Goal: Task Accomplishment & Management: Manage account settings

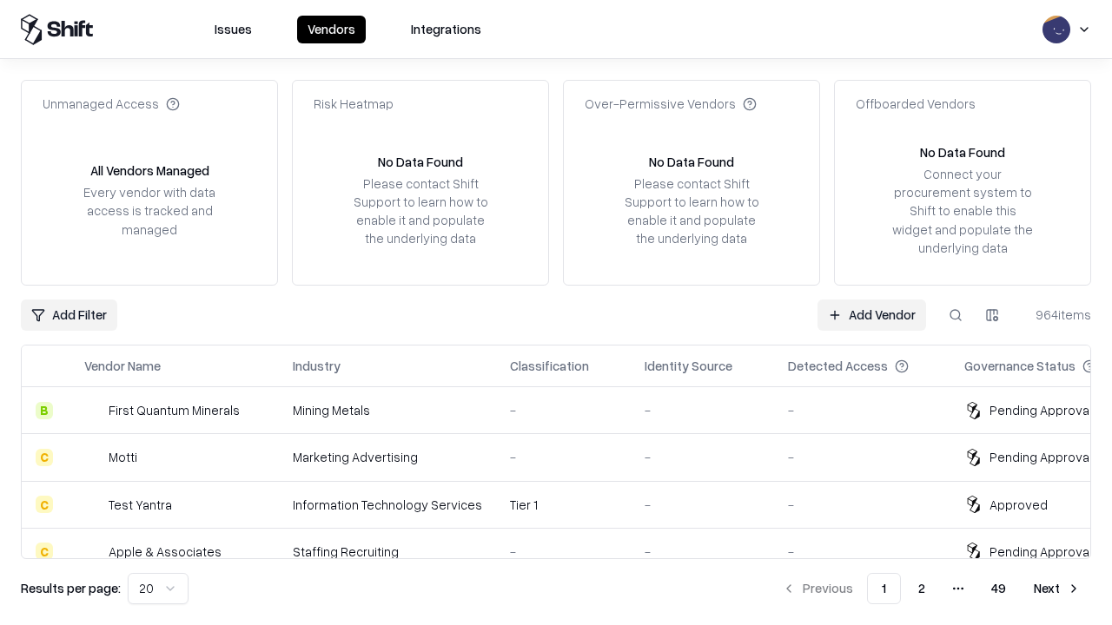
click at [871, 314] on link "Add Vendor" at bounding box center [871, 315] width 109 height 31
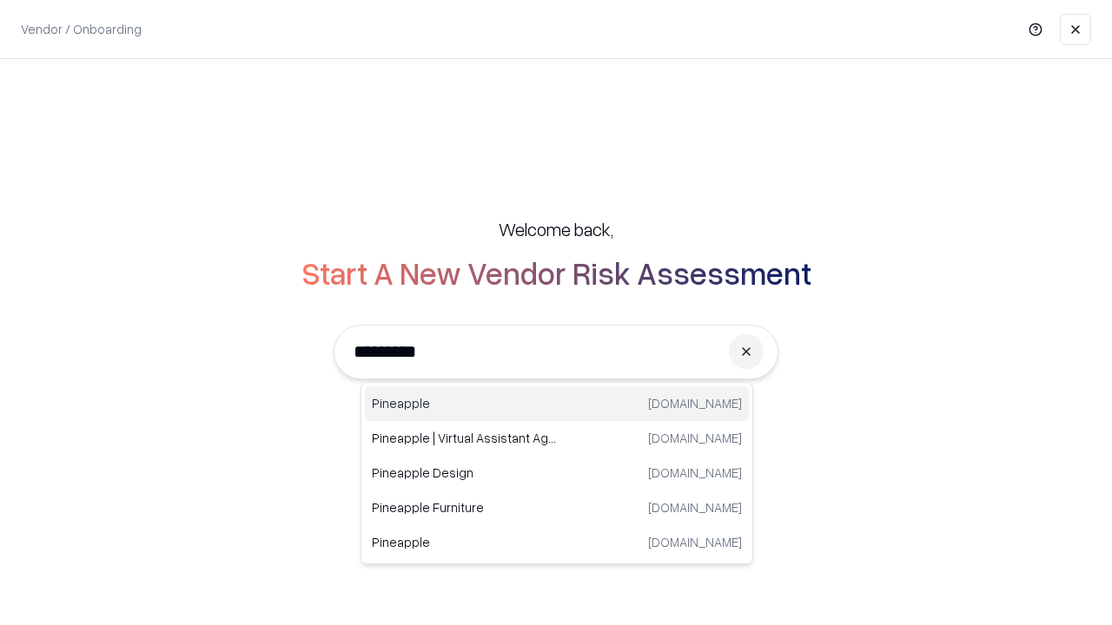
click at [557, 404] on div "Pineapple [DOMAIN_NAME]" at bounding box center [557, 403] width 384 height 35
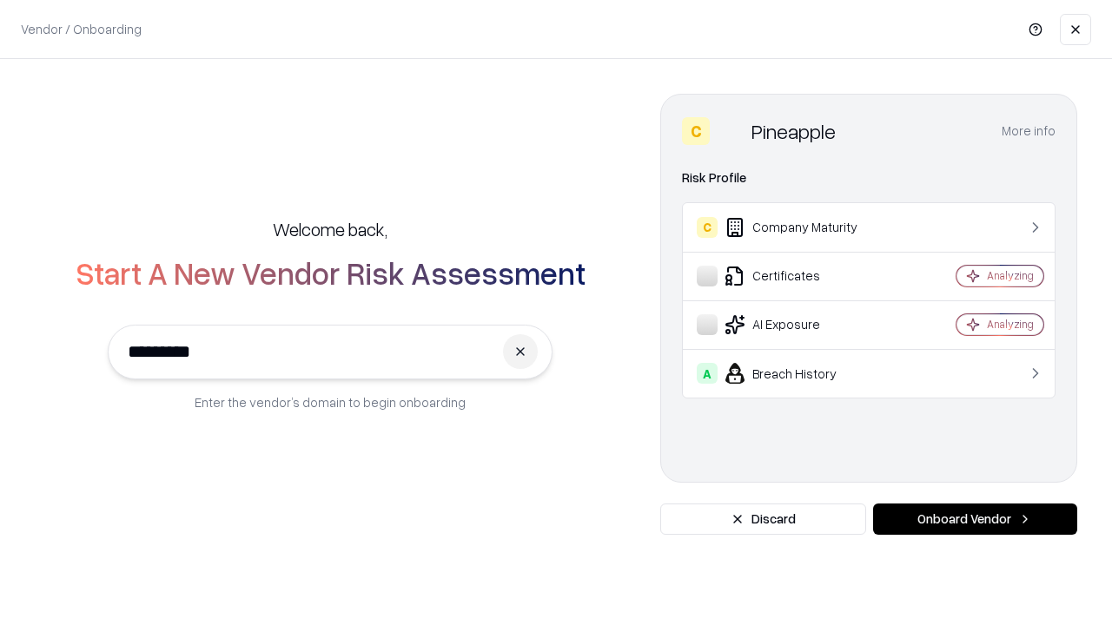
type input "*********"
click at [974, 519] on button "Onboard Vendor" at bounding box center [975, 519] width 204 height 31
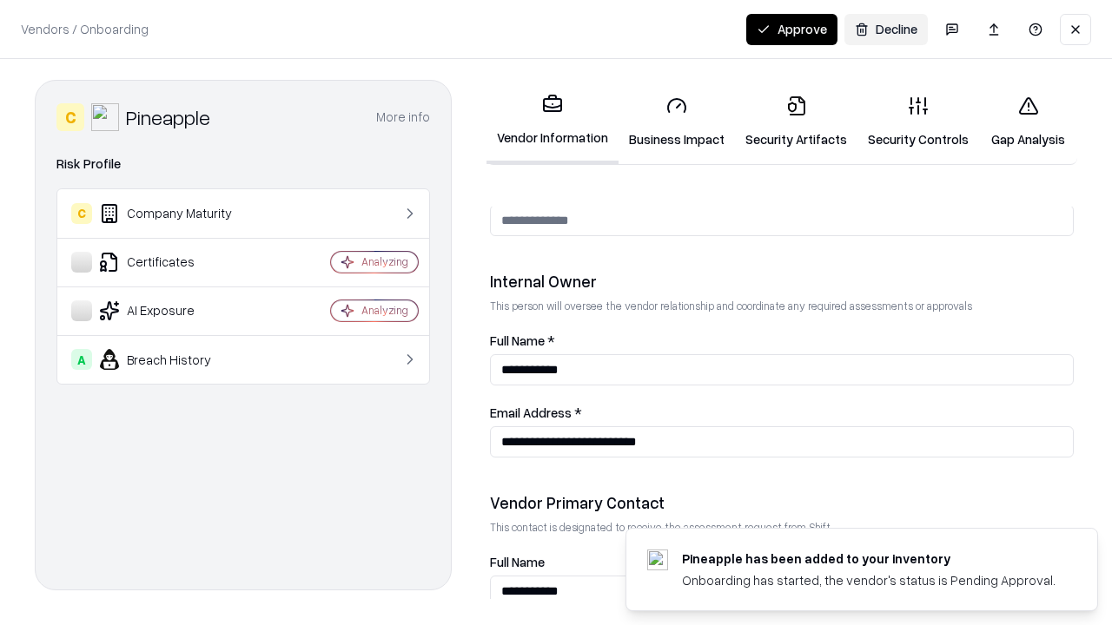
scroll to position [900, 0]
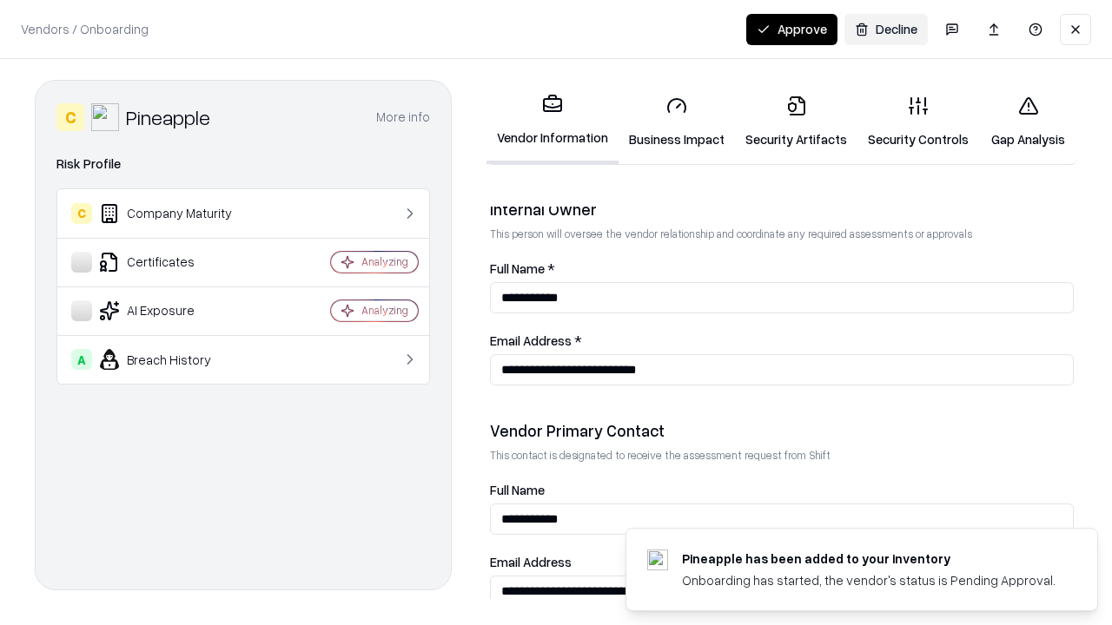
click at [677, 122] on link "Business Impact" at bounding box center [676, 122] width 116 height 81
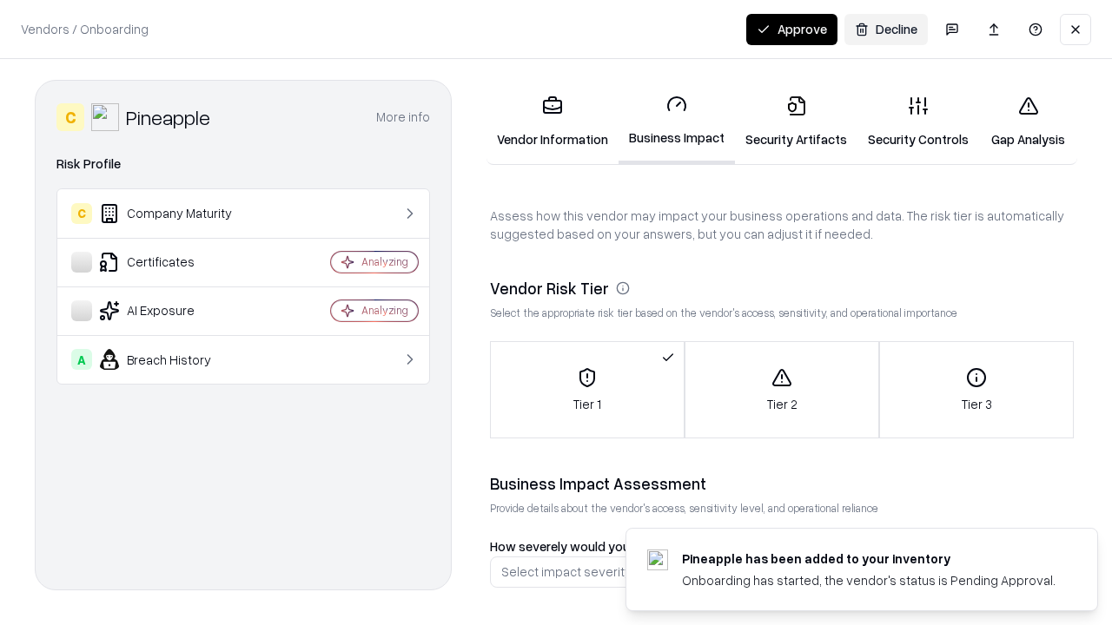
click at [796, 122] on link "Security Artifacts" at bounding box center [796, 122] width 122 height 81
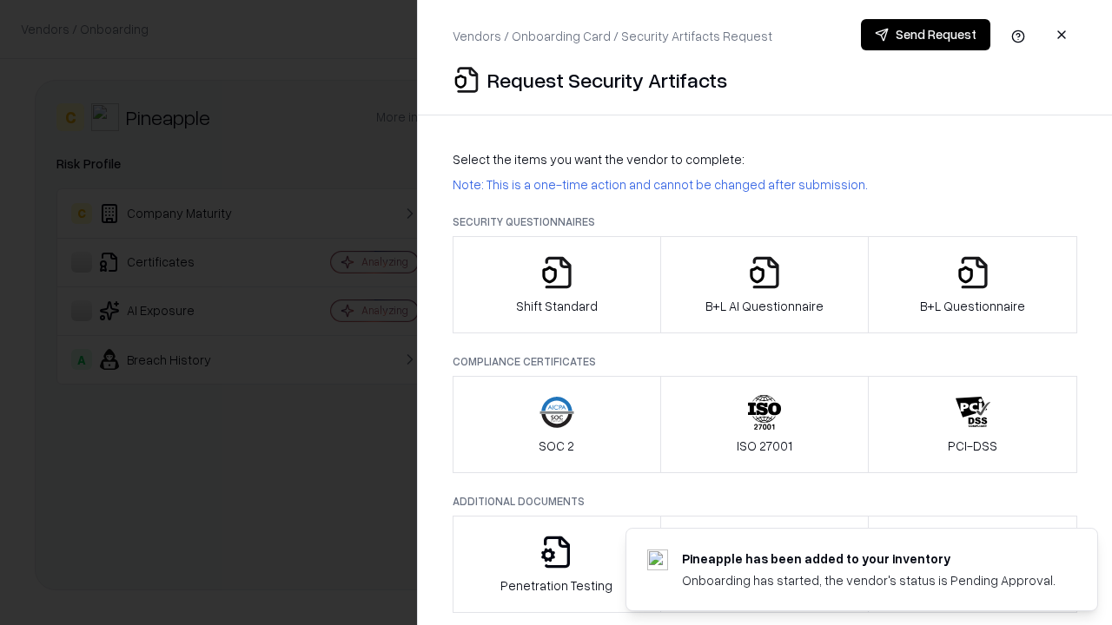
click at [556, 285] on icon "button" at bounding box center [556, 272] width 35 height 35
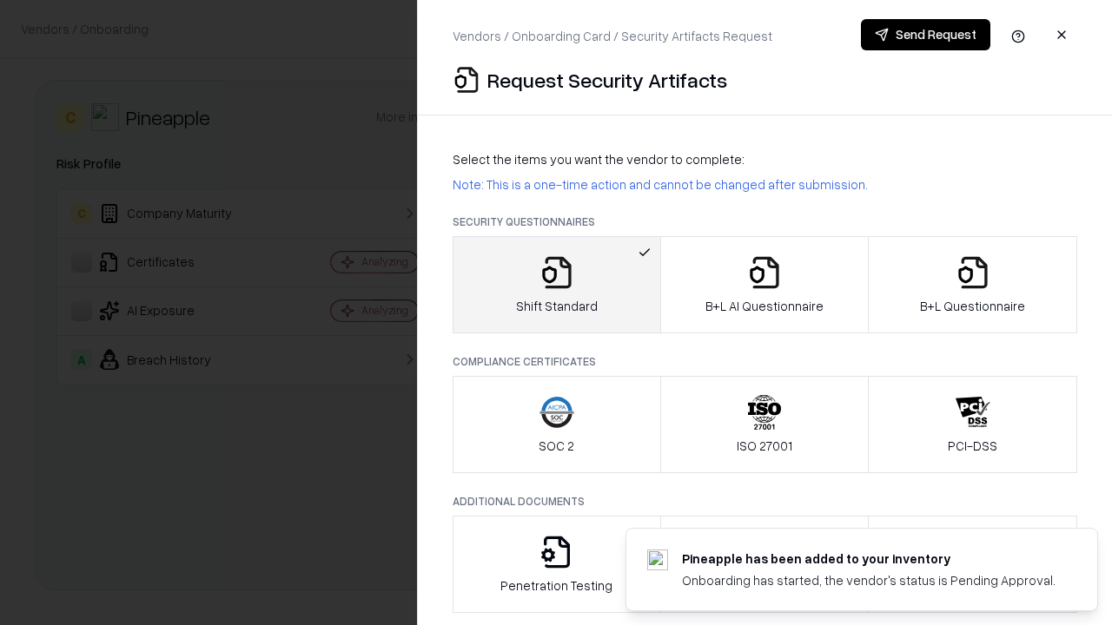
click at [925, 35] on button "Send Request" at bounding box center [925, 34] width 129 height 31
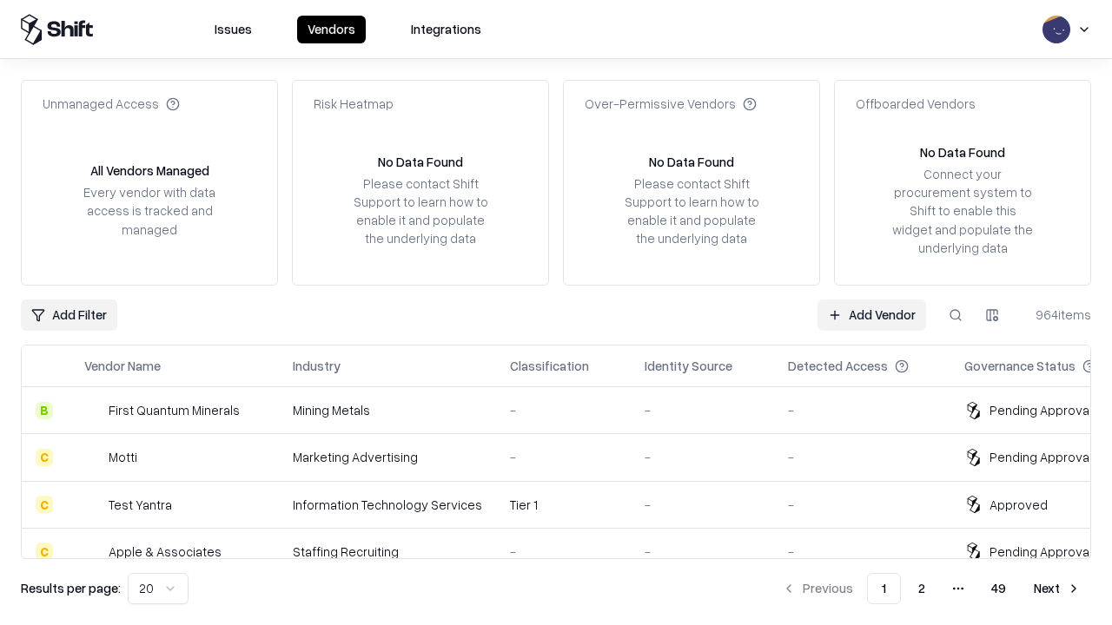
click at [955, 314] on button at bounding box center [955, 315] width 31 height 31
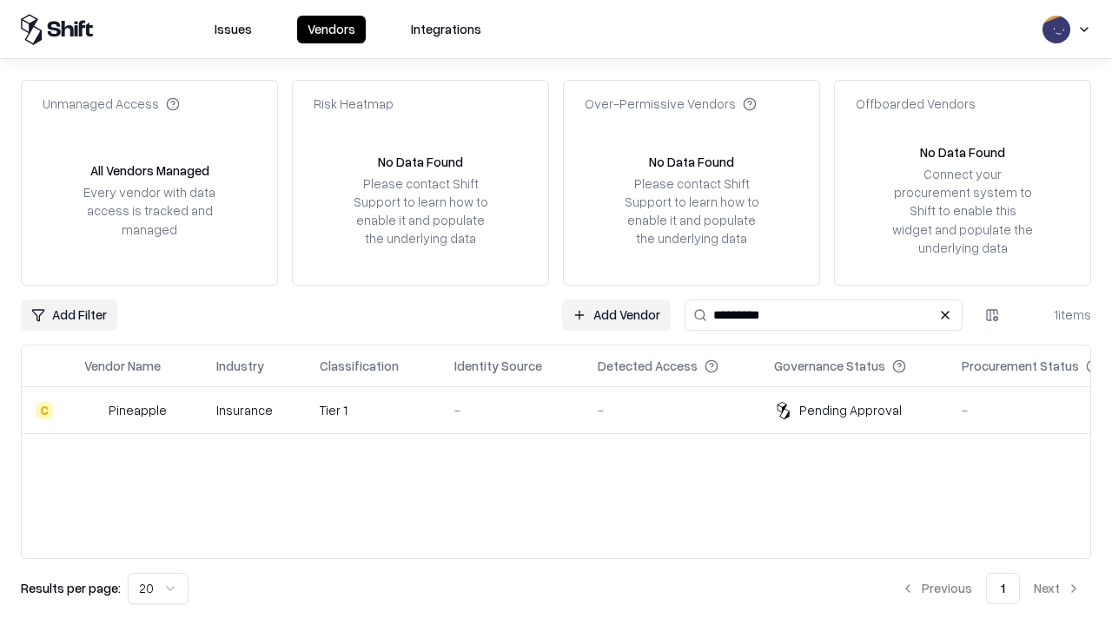
type input "*********"
click at [566, 410] on div "-" at bounding box center [512, 410] width 116 height 18
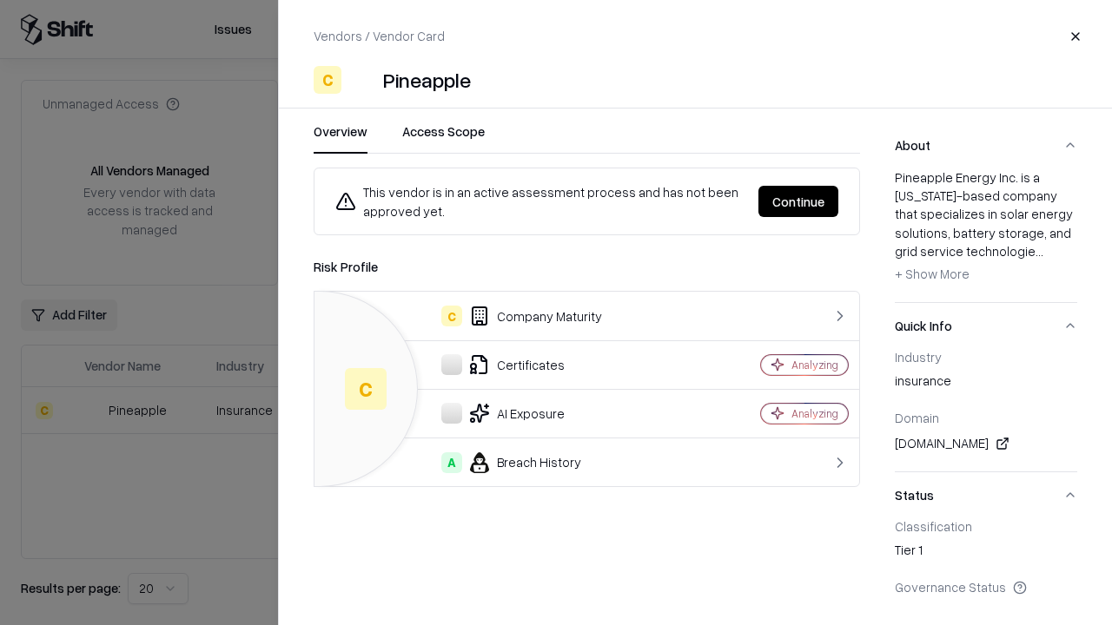
click at [798, 201] on button "Continue" at bounding box center [798, 201] width 80 height 31
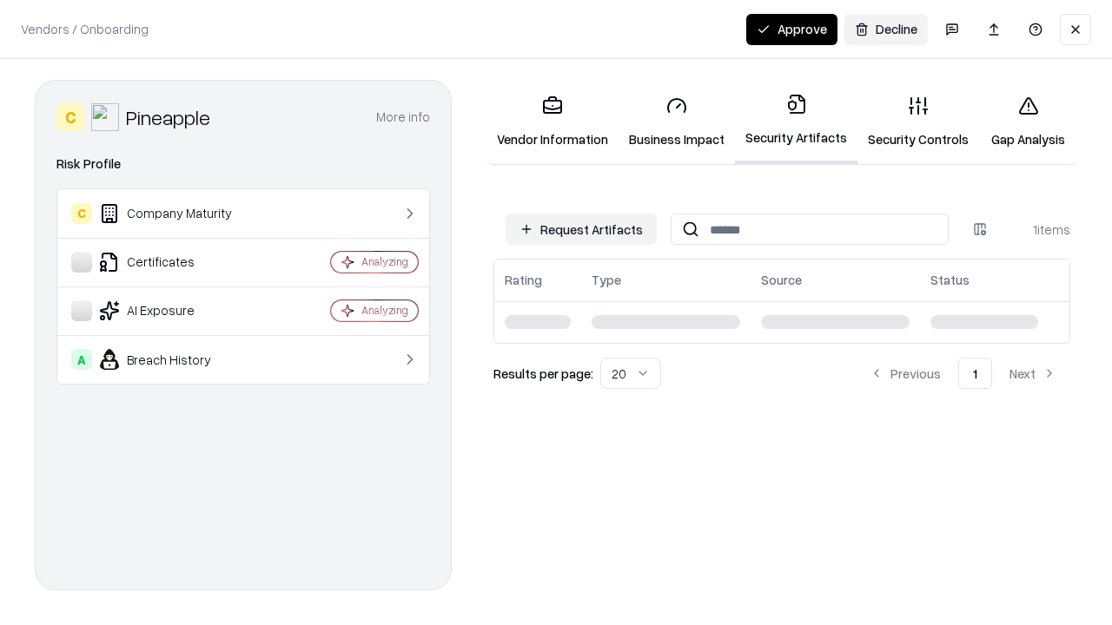
click at [918, 122] on link "Security Controls" at bounding box center [918, 122] width 122 height 81
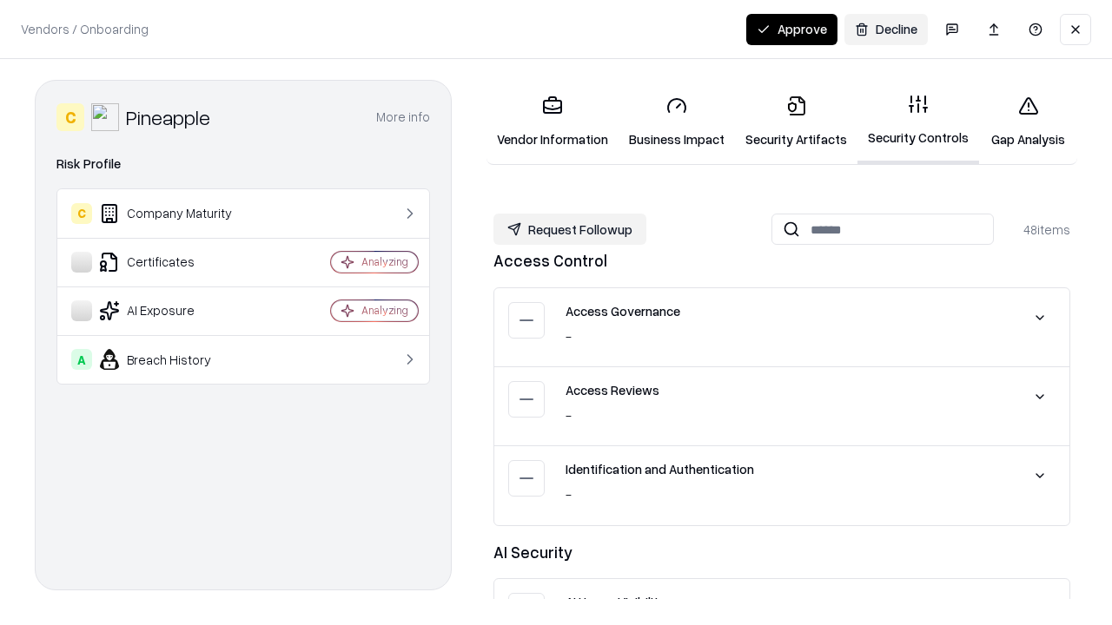
click at [570, 229] on button "Request Followup" at bounding box center [569, 229] width 153 height 31
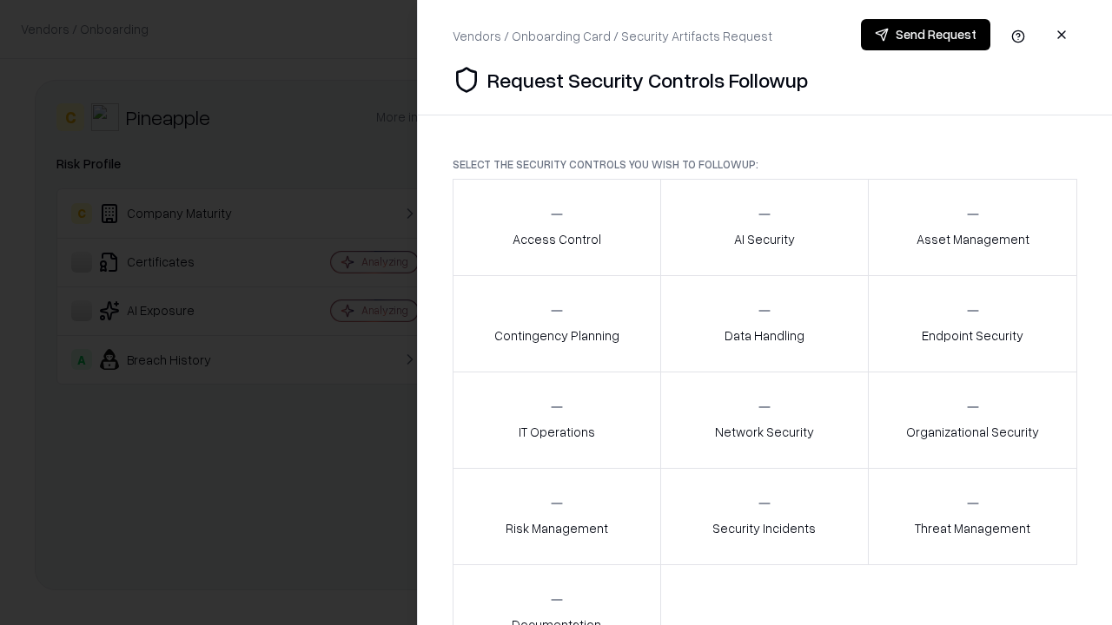
click at [556, 228] on div "Access Control" at bounding box center [556, 227] width 89 height 43
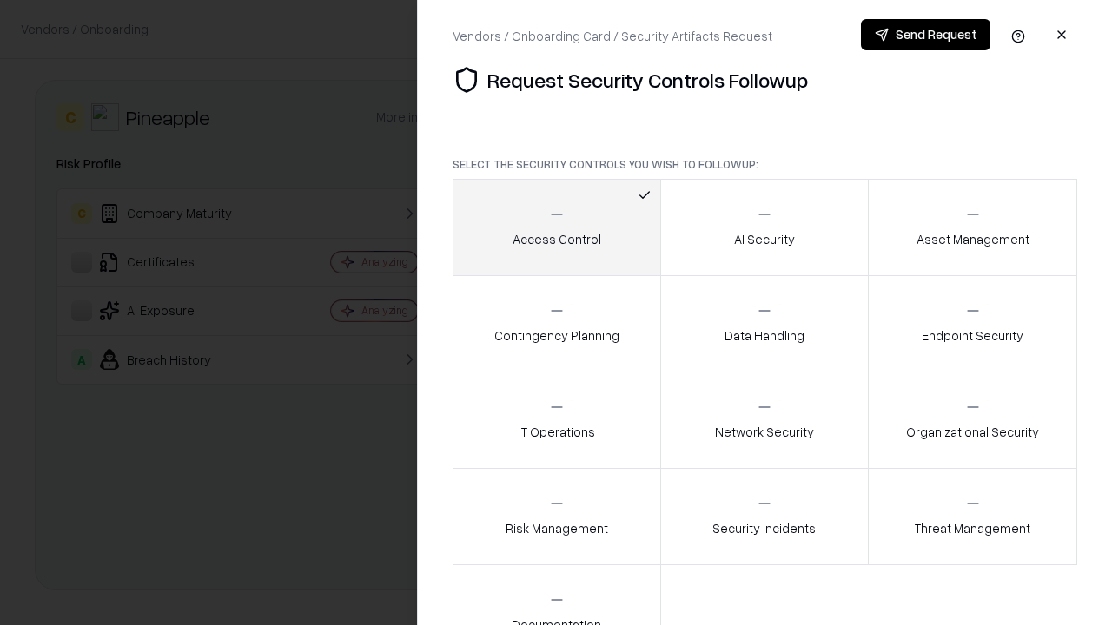
click at [925, 35] on button "Send Request" at bounding box center [925, 34] width 129 height 31
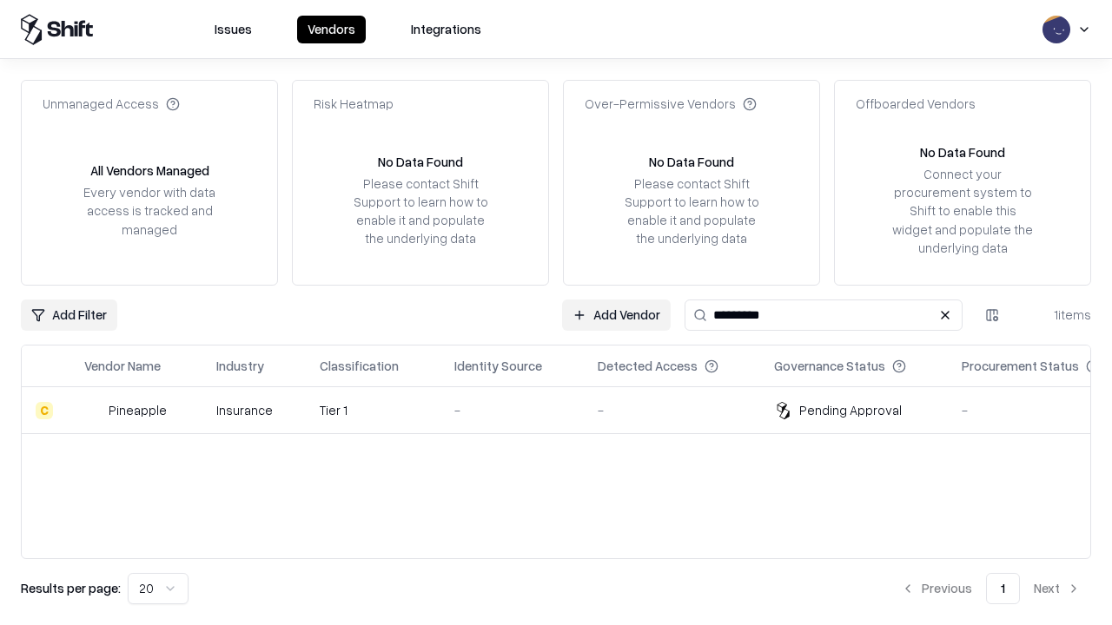
type input "*********"
click at [566, 410] on div "-" at bounding box center [512, 410] width 116 height 18
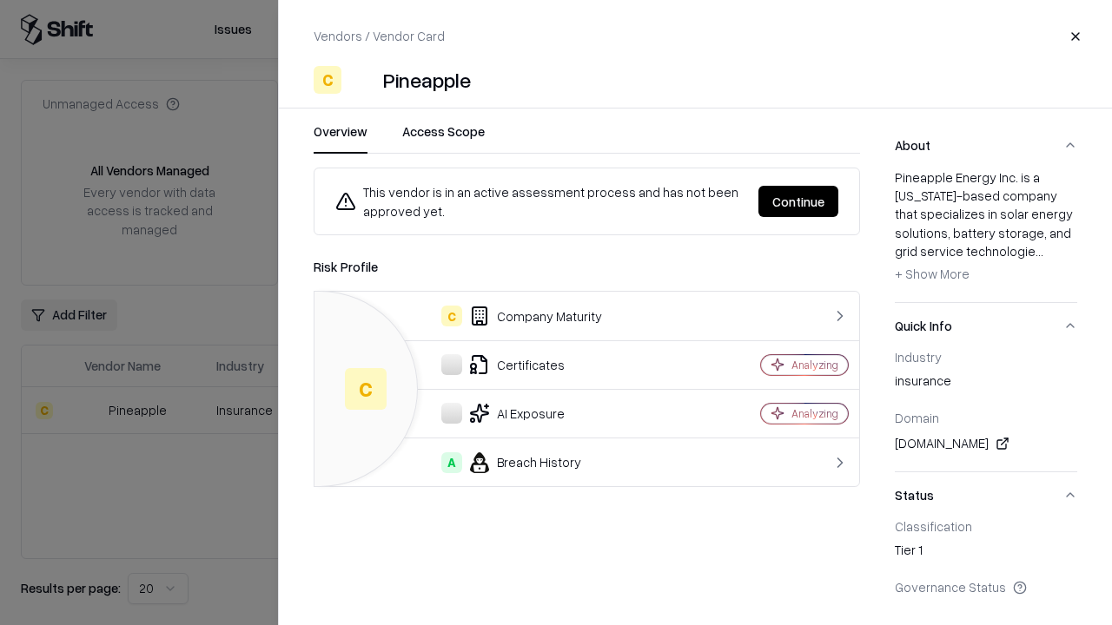
click at [798, 201] on button "Continue" at bounding box center [798, 201] width 80 height 31
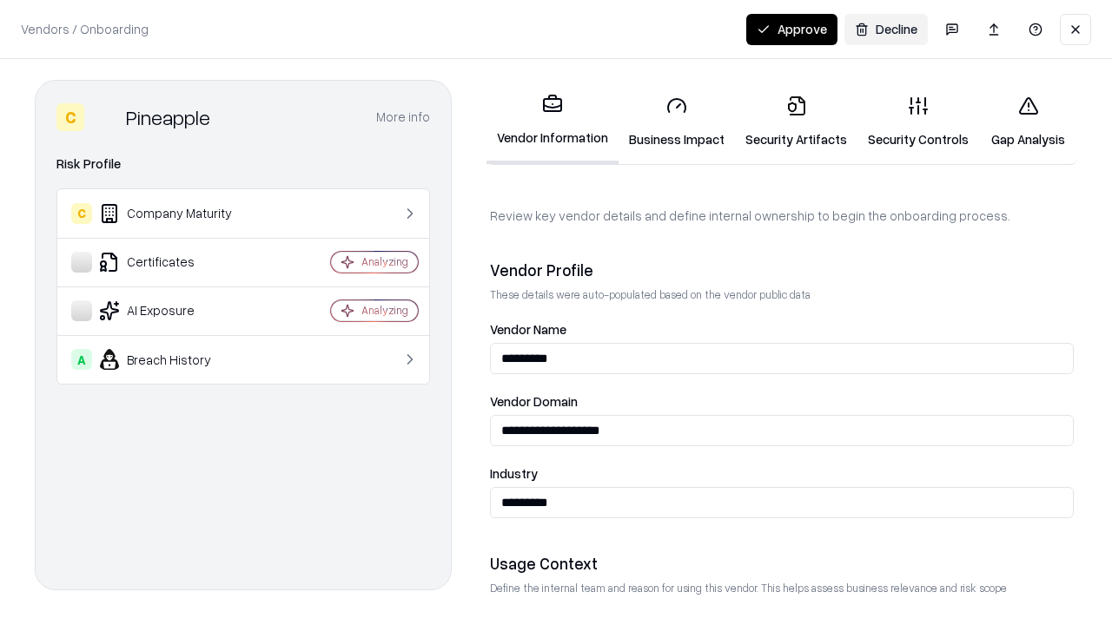
click at [791, 29] on button "Approve" at bounding box center [791, 29] width 91 height 31
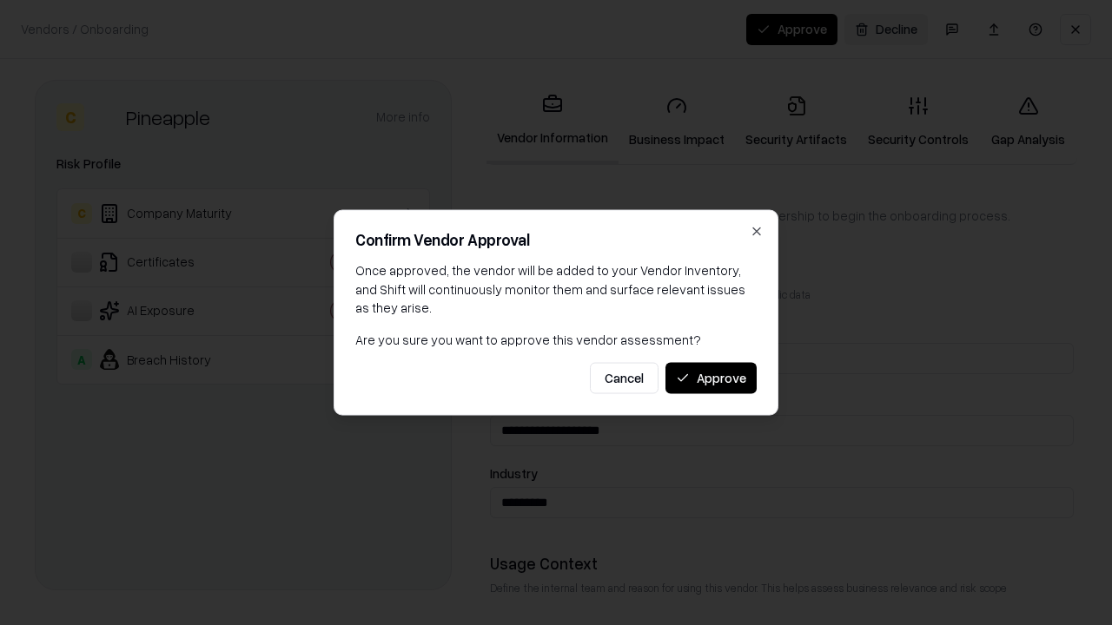
click at [710, 378] on button "Approve" at bounding box center [710, 377] width 91 height 31
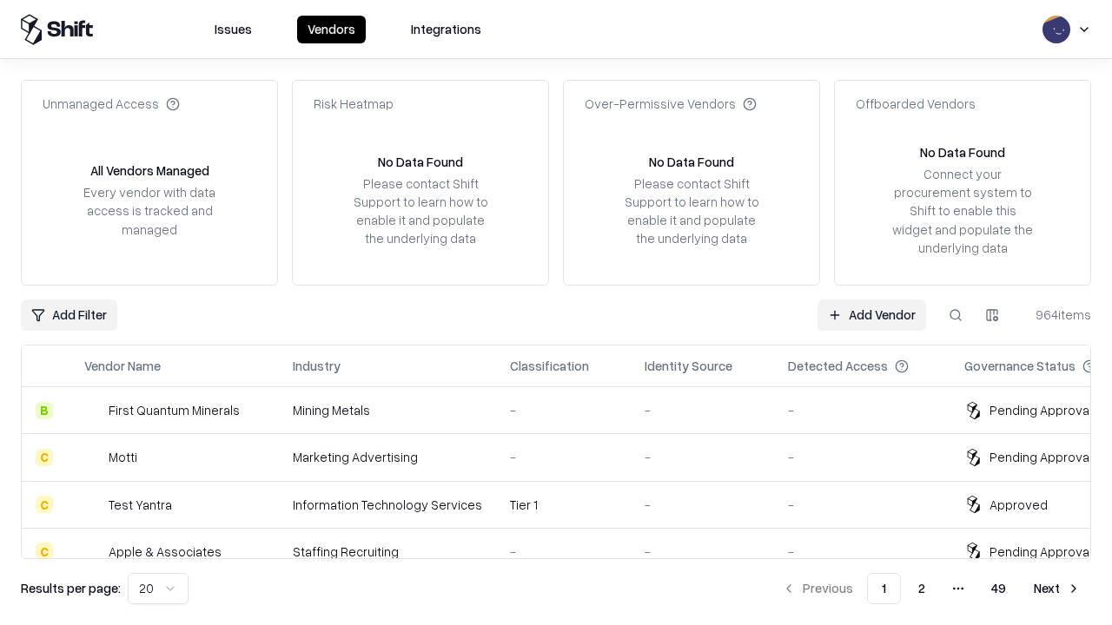
type input "*********"
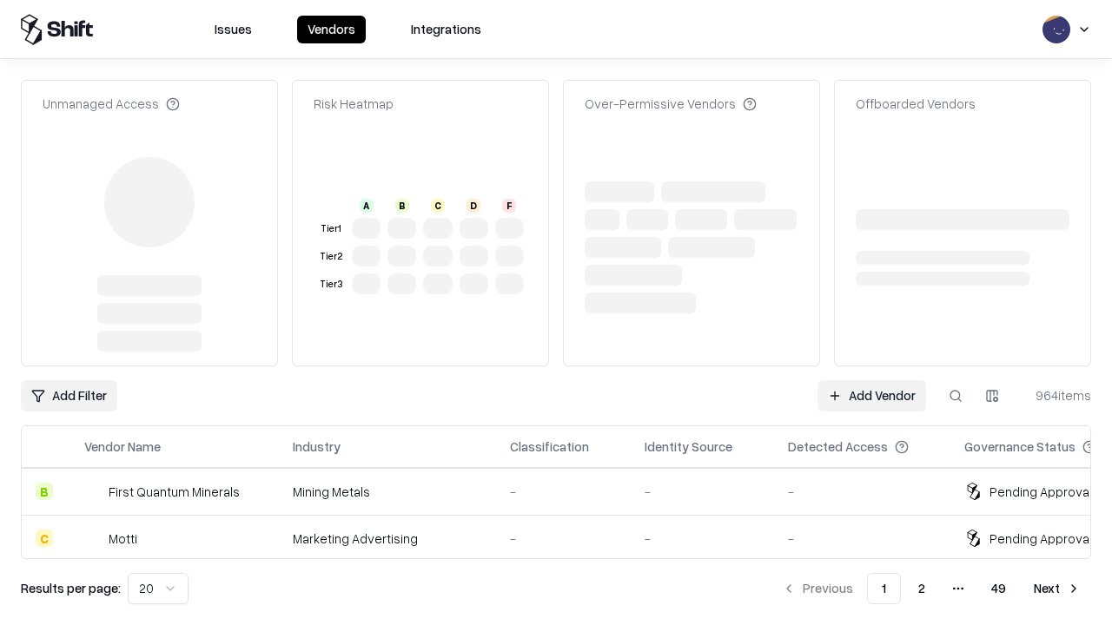
click at [871, 380] on link "Add Vendor" at bounding box center [871, 395] width 109 height 31
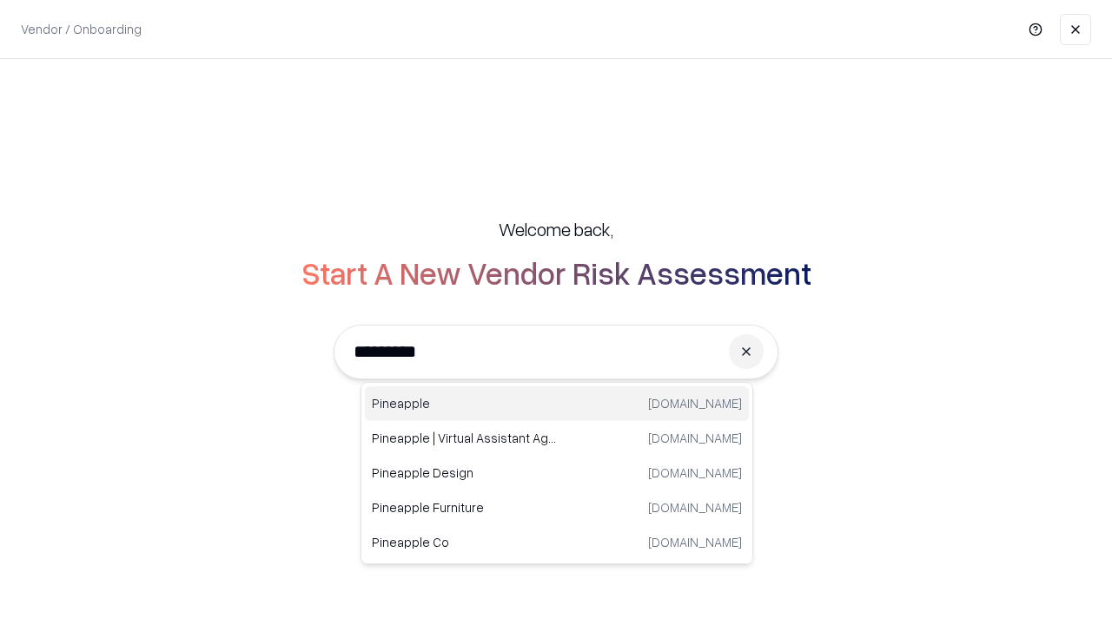
click at [557, 404] on div "Pineapple [DOMAIN_NAME]" at bounding box center [557, 403] width 384 height 35
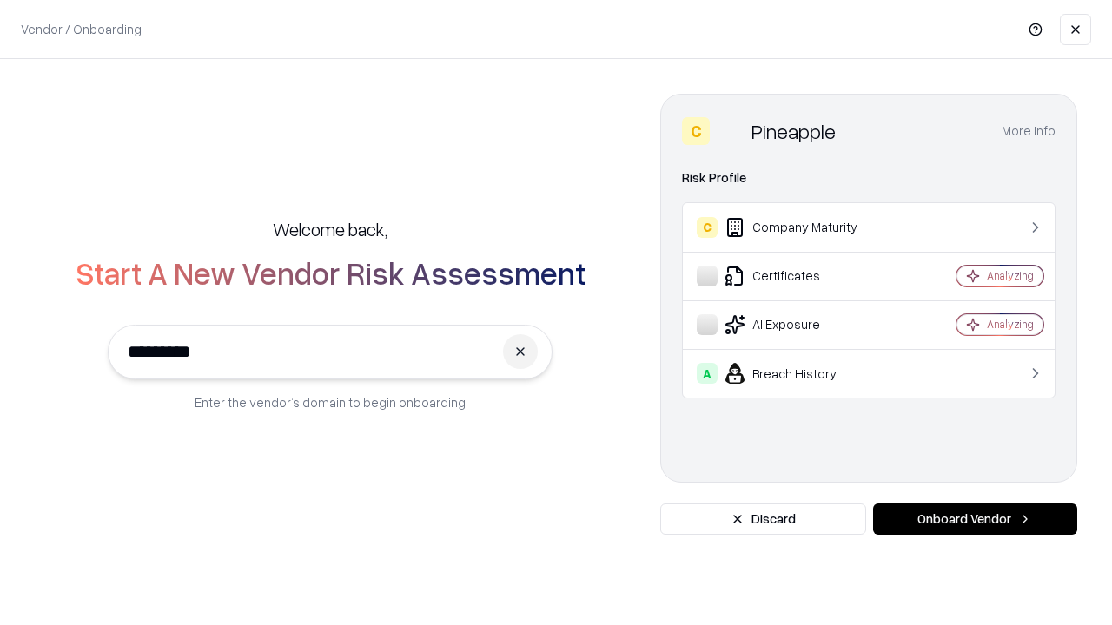
type input "*********"
click at [974, 519] on button "Onboard Vendor" at bounding box center [975, 519] width 204 height 31
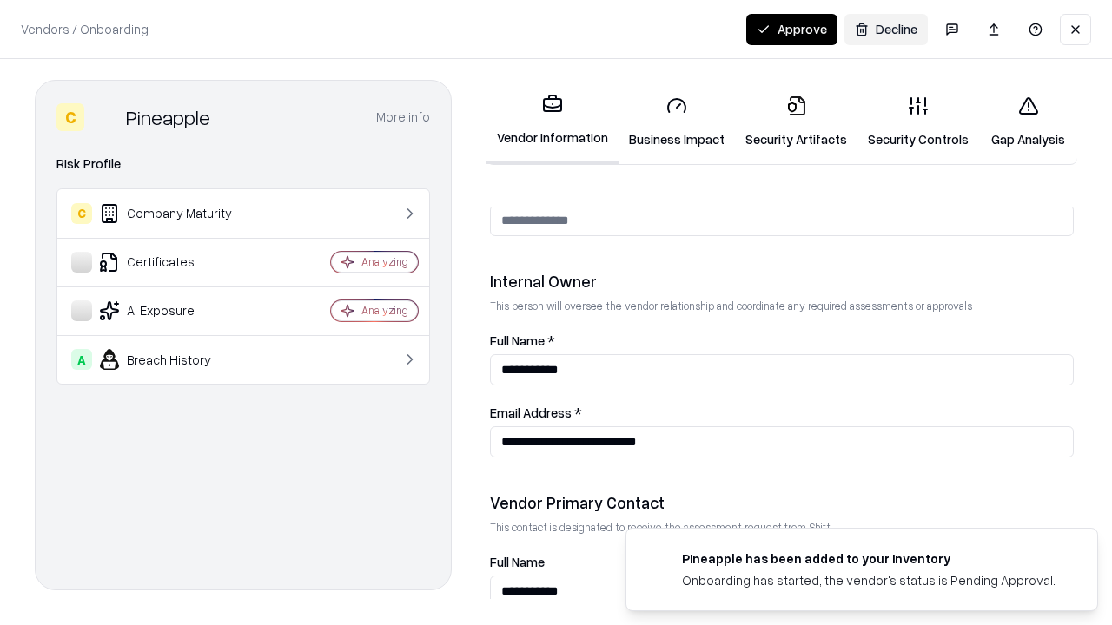
scroll to position [900, 0]
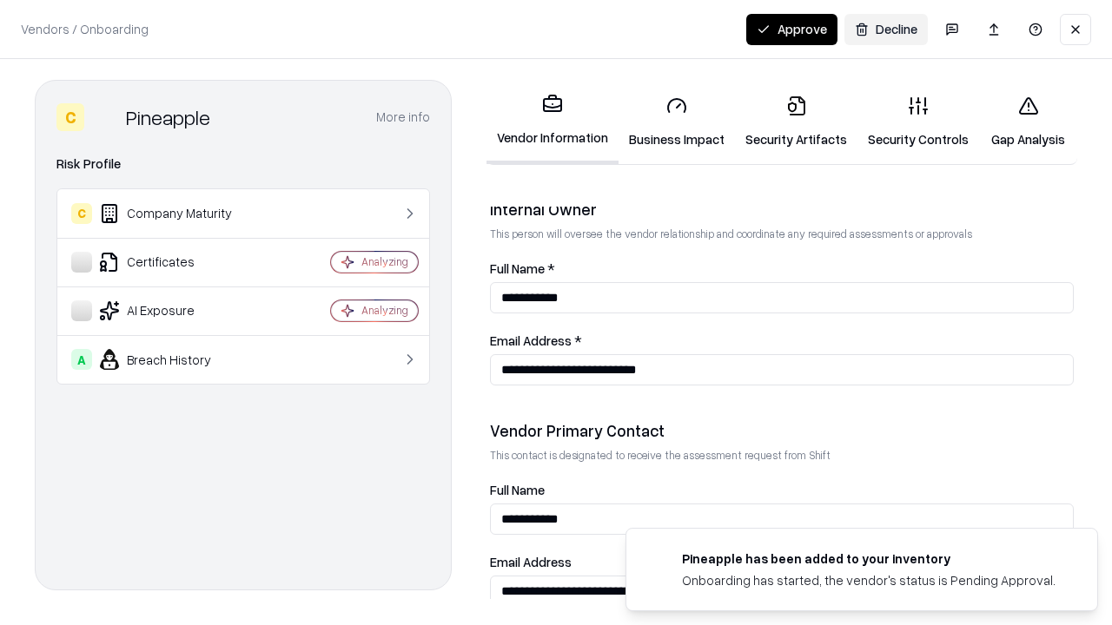
click at [791, 29] on button "Approve" at bounding box center [791, 29] width 91 height 31
